Goal: Information Seeking & Learning: Learn about a topic

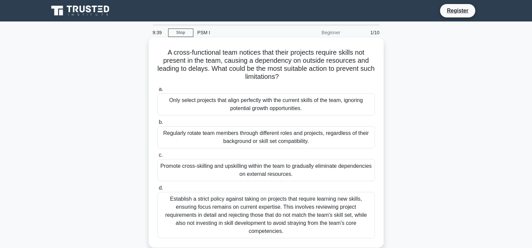
click at [267, 170] on div "Promote cross-skilling and upskilling within the team to gradually eliminate de…" at bounding box center [266, 170] width 218 height 22
click at [157, 157] on input "c. Promote cross-skilling and upskilling within the team to gradually eliminate…" at bounding box center [157, 155] width 0 height 4
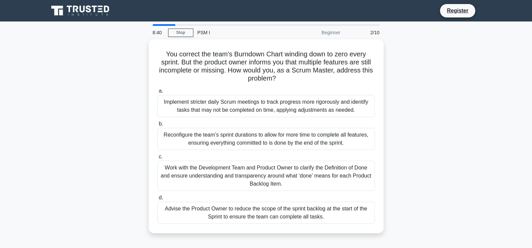
click at [267, 170] on div "Work with the Development Team and Product Owner to clarify the Definition of D…" at bounding box center [266, 176] width 218 height 30
click at [157, 159] on input "c. Work with the Development Team and Product Owner to clarify the Definition o…" at bounding box center [157, 157] width 0 height 4
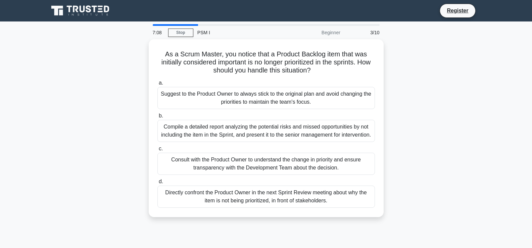
click at [267, 170] on div "Consult with the Product Owner to understand the change in priority and ensure …" at bounding box center [266, 164] width 218 height 22
click at [157, 151] on input "c. Consult with the Product Owner to understand the change in priority and ensu…" at bounding box center [157, 149] width 0 height 4
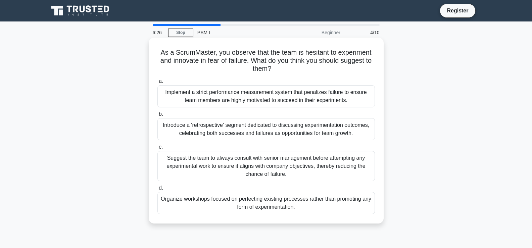
click at [260, 128] on div "Introduce a 'retrospective' segment dedicated to discussing experimentation out…" at bounding box center [266, 129] width 218 height 22
click at [157, 117] on input "b. Introduce a 'retrospective' segment dedicated to discussing experimentation …" at bounding box center [157, 114] width 0 height 4
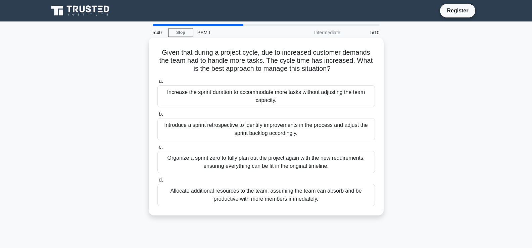
click at [273, 158] on div "Organize a sprint zero to fully plan out the project again with the new require…" at bounding box center [266, 162] width 218 height 22
click at [157, 149] on input "c. Organize a sprint zero to fully plan out the project again with the new requ…" at bounding box center [157, 147] width 0 height 4
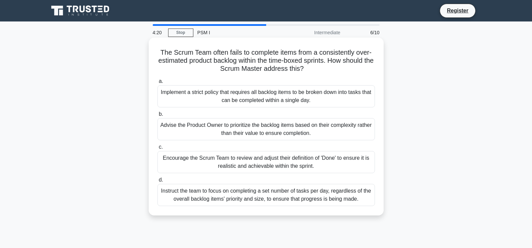
click at [264, 158] on div "Encourage the Scrum Team to review and adjust their definition of 'Done' to ens…" at bounding box center [266, 162] width 218 height 22
click at [157, 149] on input "c. Encourage the Scrum Team to review and adjust their definition of 'Done' to …" at bounding box center [157, 147] width 0 height 4
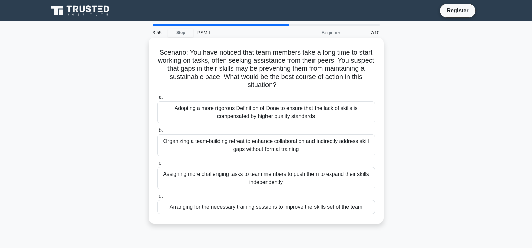
click at [269, 142] on div "Organizing a team-building retreat to enhance collaboration and indirectly addr…" at bounding box center [266, 145] width 218 height 22
click at [157, 133] on input "b. Organizing a team-building retreat to enhance collaboration and indirectly a…" at bounding box center [157, 130] width 0 height 4
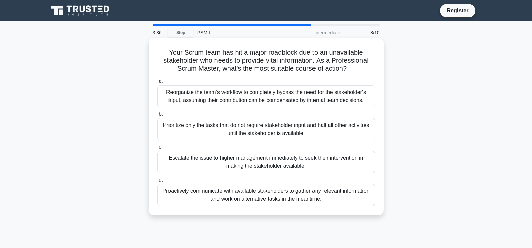
click at [272, 196] on div "Proactively communicate with available stakeholders to gather any relevant info…" at bounding box center [266, 195] width 218 height 22
click at [157, 182] on input "d. Proactively communicate with available stakeholders to gather any relevant i…" at bounding box center [157, 180] width 0 height 4
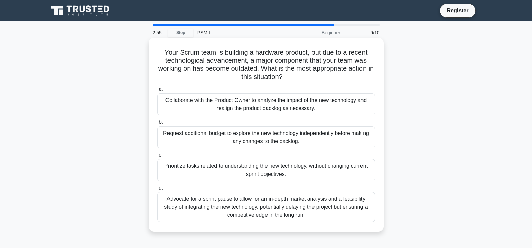
click at [280, 99] on div "Collaborate with the Product Owner to analyze the impact of the new technology …" at bounding box center [266, 104] width 218 height 22
click at [157, 92] on input "a. Collaborate with the Product Owner to analyze the impact of the new technolo…" at bounding box center [157, 89] width 0 height 4
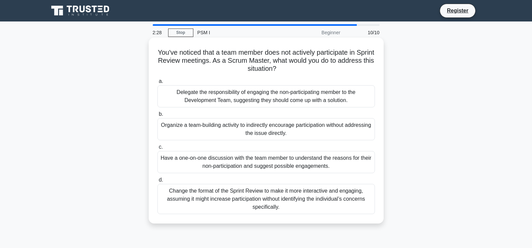
drag, startPoint x: 261, startPoint y: 195, endPoint x: 259, endPoint y: 212, distance: 17.0
click at [259, 210] on div "Change the format of the Sprint Review to make it more interactive and engaging…" at bounding box center [266, 199] width 218 height 30
click at [273, 202] on div "Change the format of the Sprint Review to make it more interactive and engaging…" at bounding box center [266, 199] width 218 height 30
click at [157, 182] on input "d. Change the format of the Sprint Review to make it more interactive and engag…" at bounding box center [157, 180] width 0 height 4
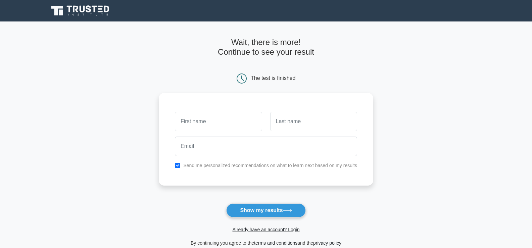
click at [207, 121] on input "text" at bounding box center [218, 121] width 87 height 19
click at [206, 122] on input "text" at bounding box center [218, 121] width 87 height 19
type input "[PERSON_NAME]"
type input "Sambamurthy"
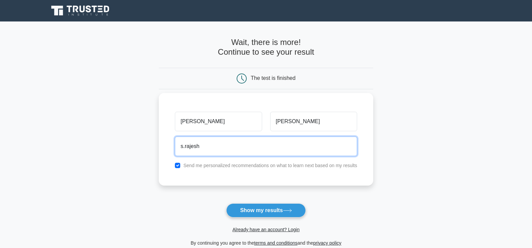
type input "s.rajeshkumar@myyahoo.com"
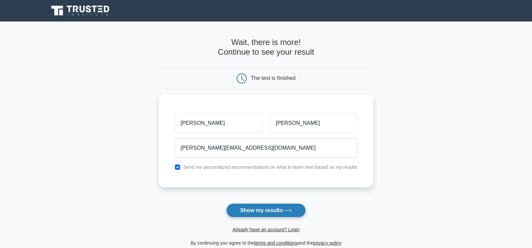
click at [259, 211] on button "Show my results" at bounding box center [265, 210] width 79 height 14
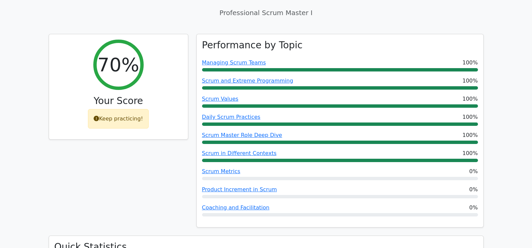
scroll to position [269, 0]
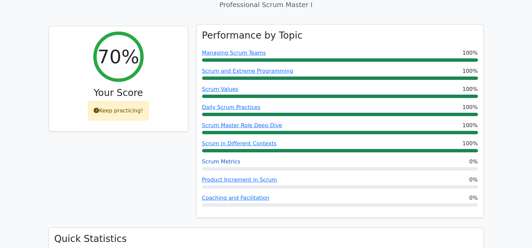
click at [215, 158] on link "Scrum Metrics" at bounding box center [221, 161] width 38 height 6
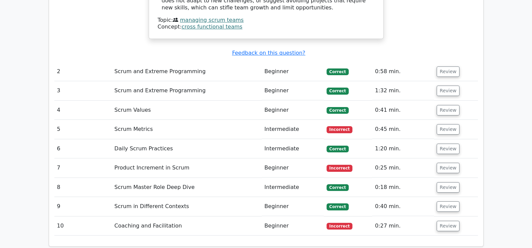
scroll to position [873, 0]
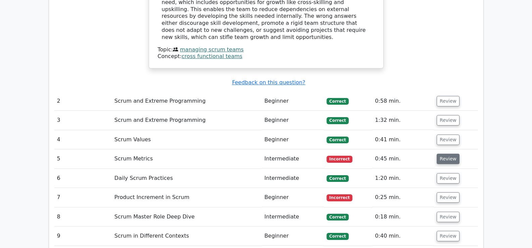
click at [441, 154] on button "Review" at bounding box center [448, 159] width 23 height 10
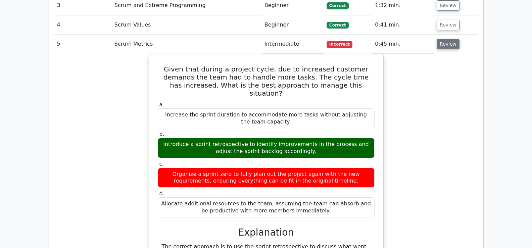
scroll to position [974, 0]
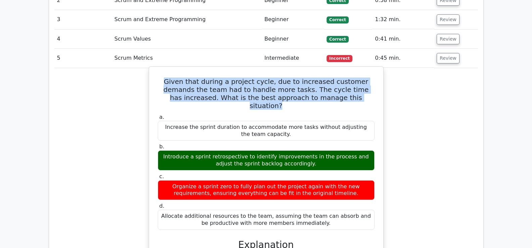
drag, startPoint x: 159, startPoint y: 51, endPoint x: 342, endPoint y: 64, distance: 183.1
click at [342, 78] on h5 "Given that during a project cycle, due to increased customer demands the team h…" at bounding box center [266, 94] width 218 height 32
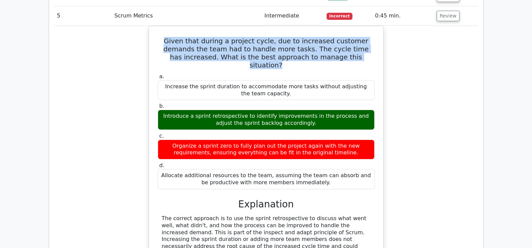
scroll to position [1007, 0]
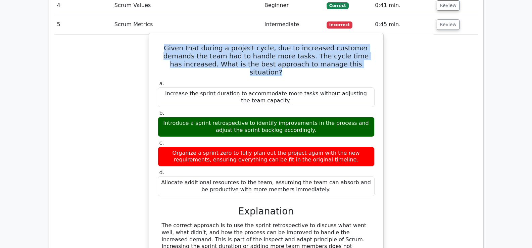
click at [267, 44] on h5 "Given that during a project cycle, due to increased customer demands the team h…" at bounding box center [266, 60] width 218 height 32
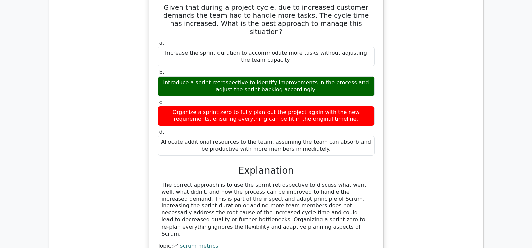
scroll to position [907, 0]
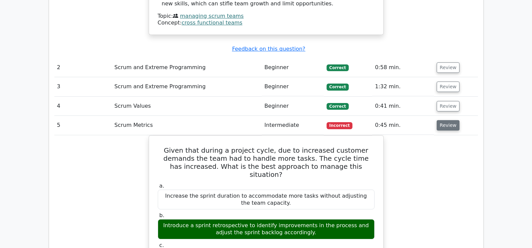
click at [445, 120] on button "Review" at bounding box center [448, 125] width 23 height 10
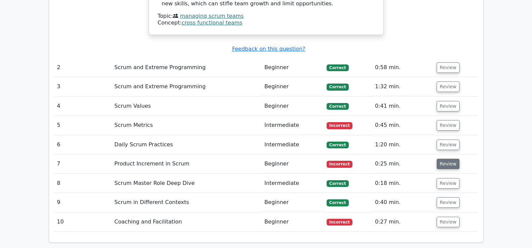
click at [447, 159] on button "Review" at bounding box center [448, 164] width 23 height 10
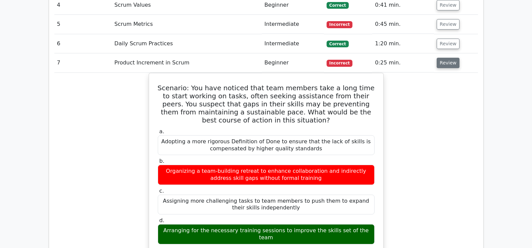
scroll to position [1007, 0]
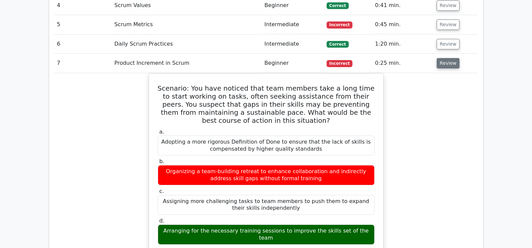
click at [443, 58] on button "Review" at bounding box center [448, 63] width 23 height 10
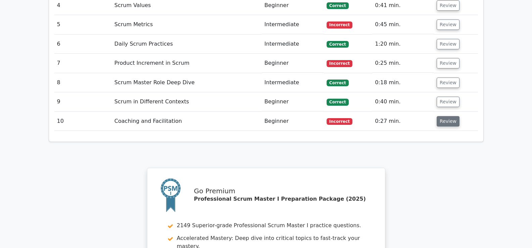
click at [445, 116] on button "Review" at bounding box center [448, 121] width 23 height 10
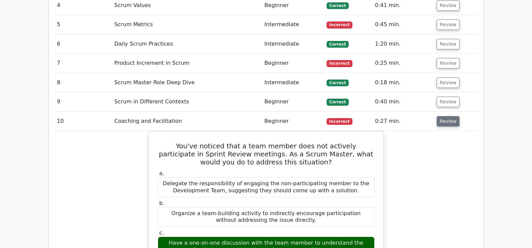
click at [444, 116] on button "Review" at bounding box center [448, 121] width 23 height 10
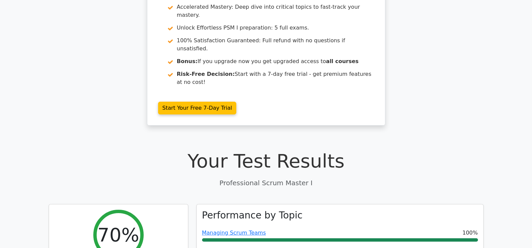
scroll to position [0, 0]
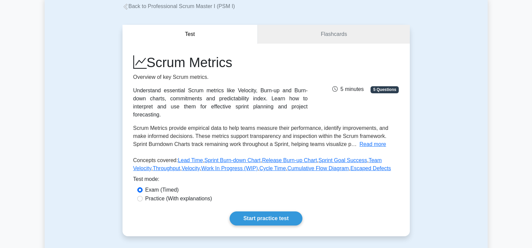
scroll to position [34, 0]
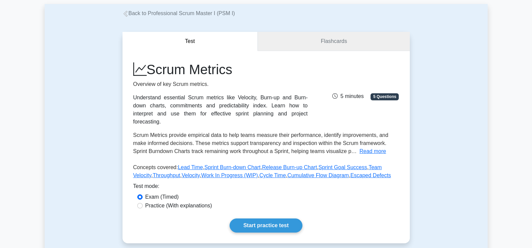
click at [331, 40] on link "Flashcards" at bounding box center [334, 41] width 152 height 19
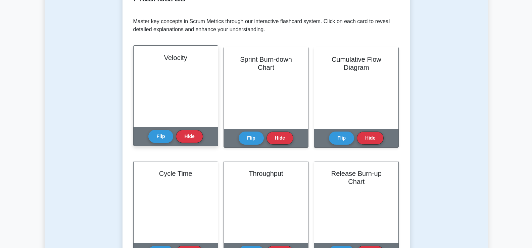
scroll to position [134, 0]
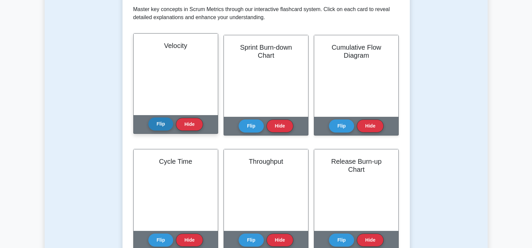
click at [161, 122] on button "Flip" at bounding box center [160, 124] width 25 height 13
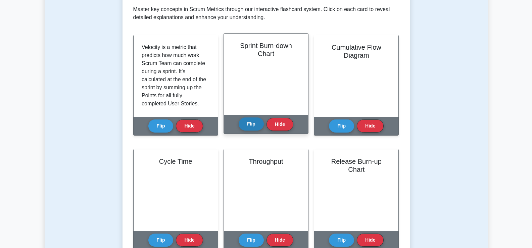
click at [251, 123] on button "Flip" at bounding box center [251, 124] width 25 height 13
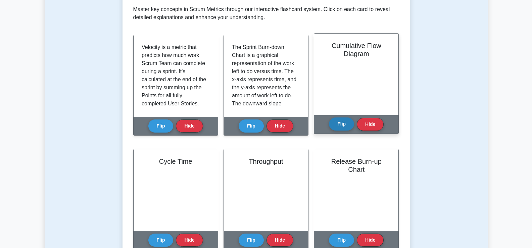
click at [338, 124] on button "Flip" at bounding box center [341, 124] width 25 height 13
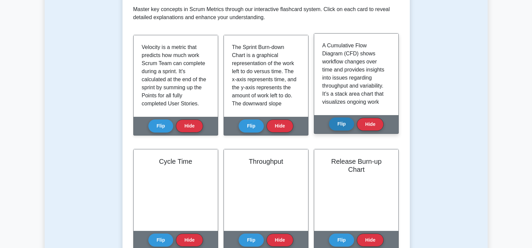
scroll to position [168, 0]
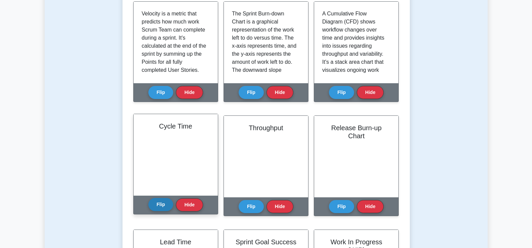
click at [159, 205] on button "Flip" at bounding box center [160, 204] width 25 height 13
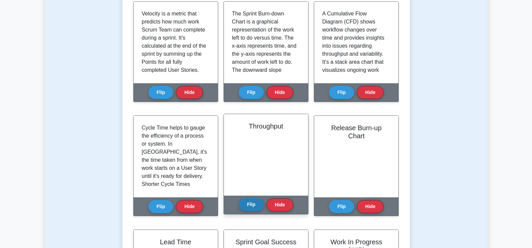
click at [256, 208] on button "Flip" at bounding box center [251, 204] width 25 height 13
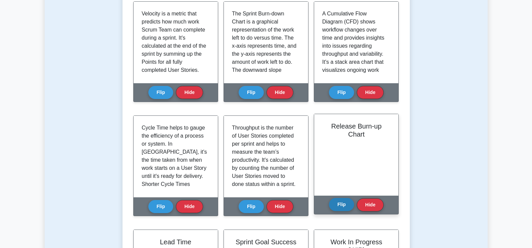
click at [338, 206] on button "Flip" at bounding box center [341, 204] width 25 height 13
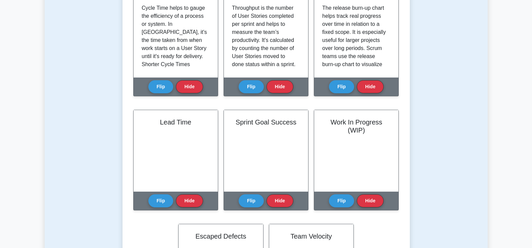
scroll to position [302, 0]
